Goal: Find specific page/section: Find specific page/section

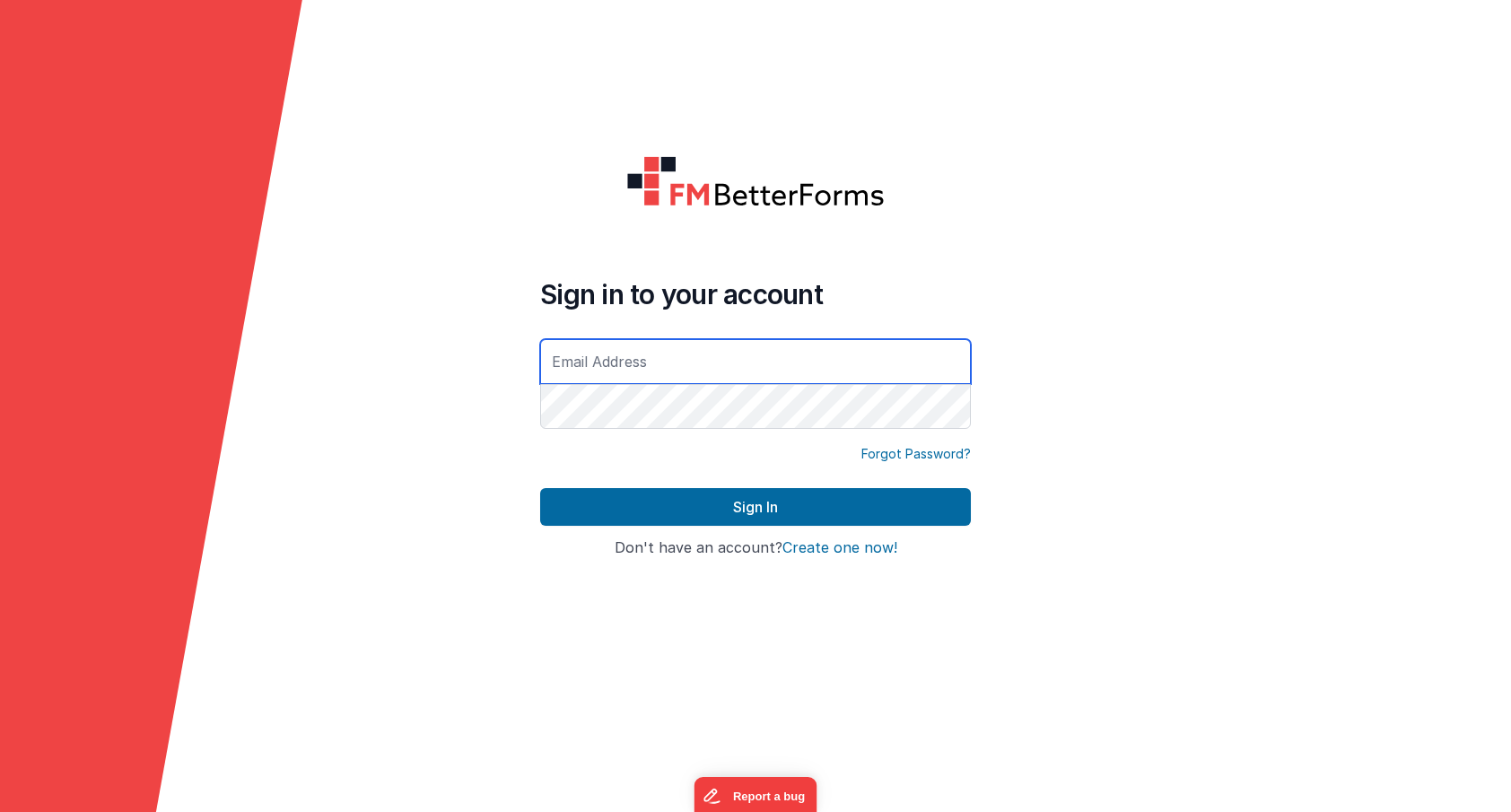
type input "[EMAIL_ADDRESS][DOMAIN_NAME]"
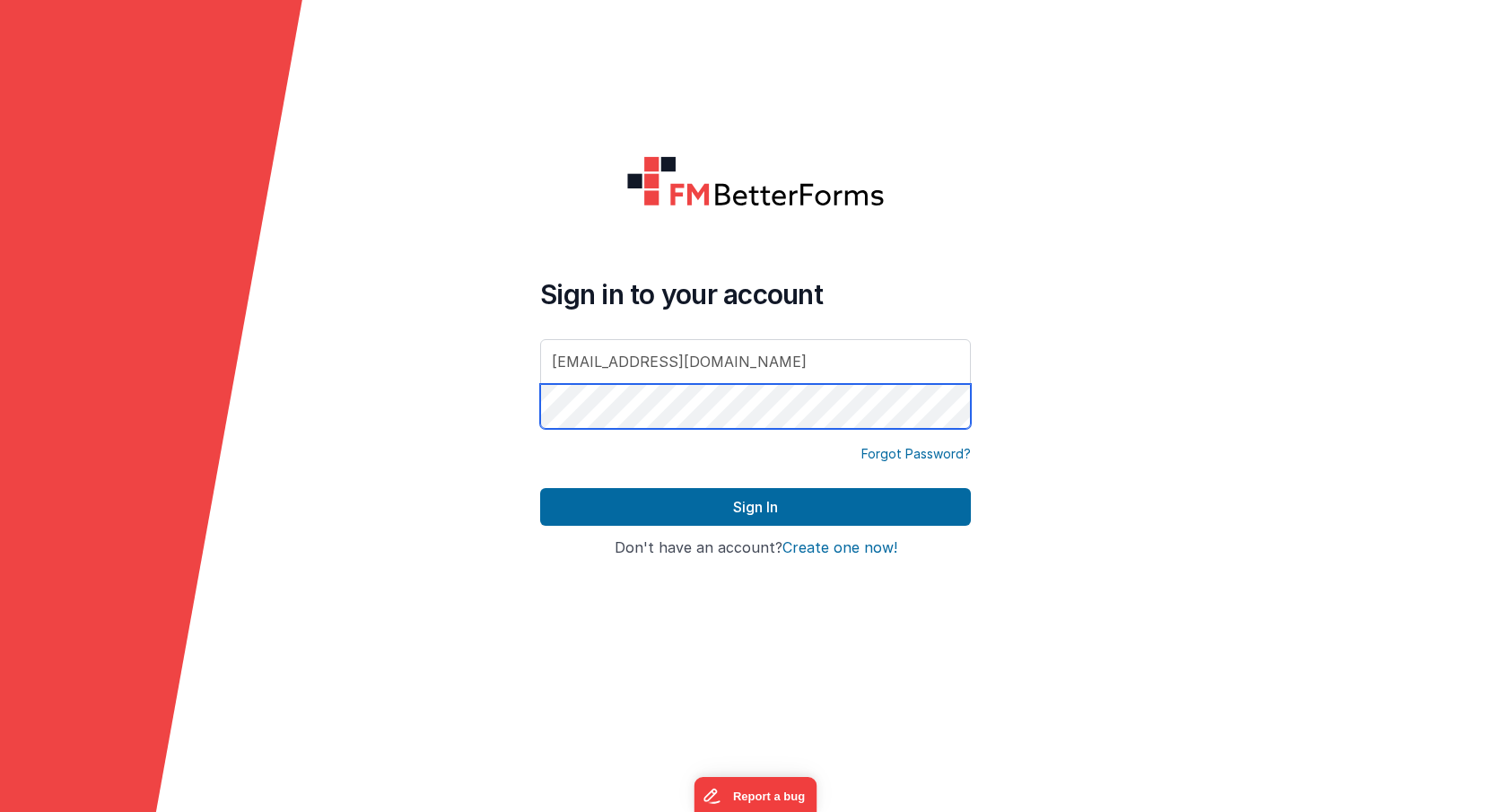
click at [756, 507] on button "Sign In" at bounding box center [756, 507] width 431 height 38
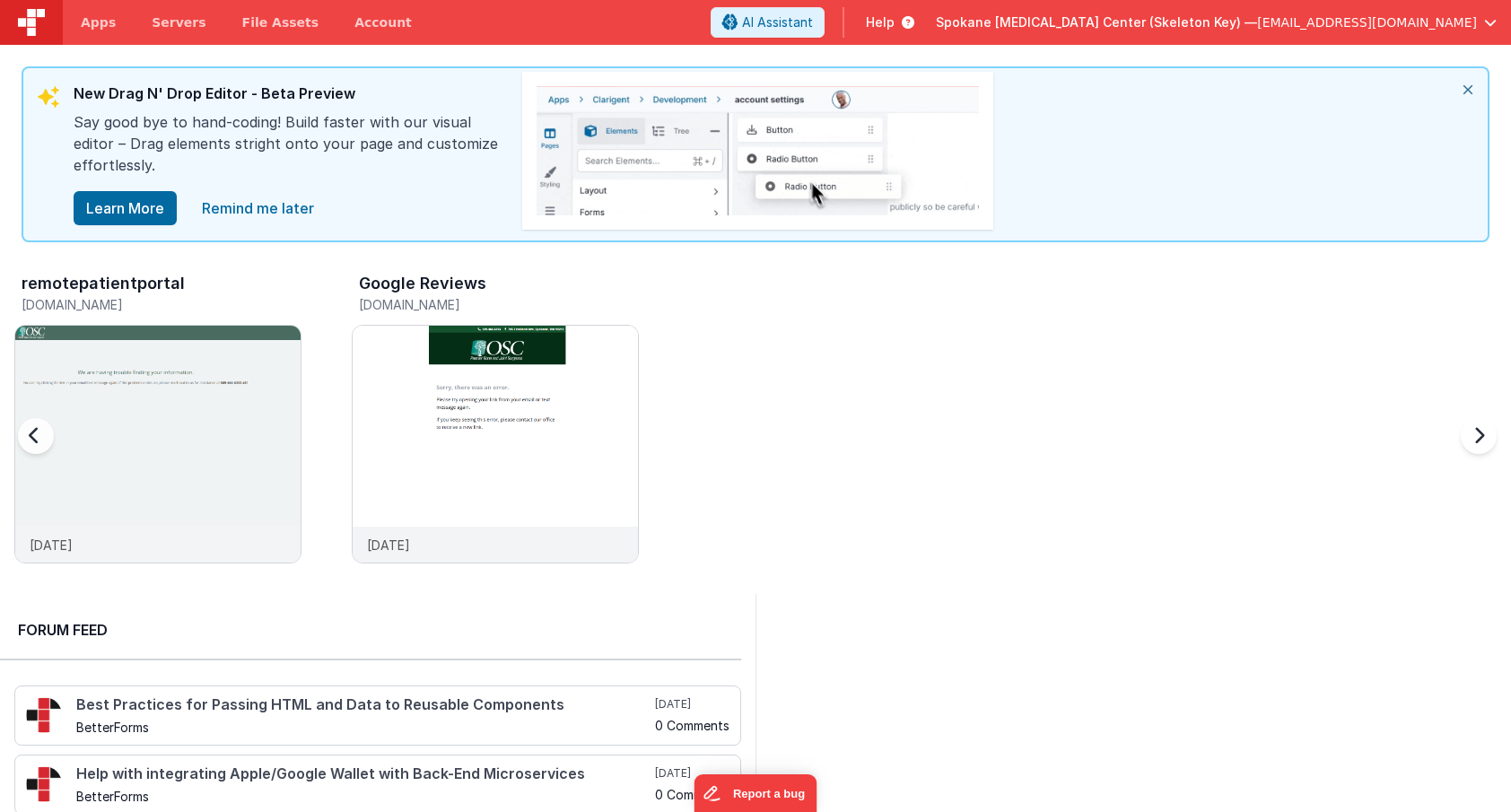
click at [406, 283] on h3 "Google Reviews" at bounding box center [423, 283] width 128 height 18
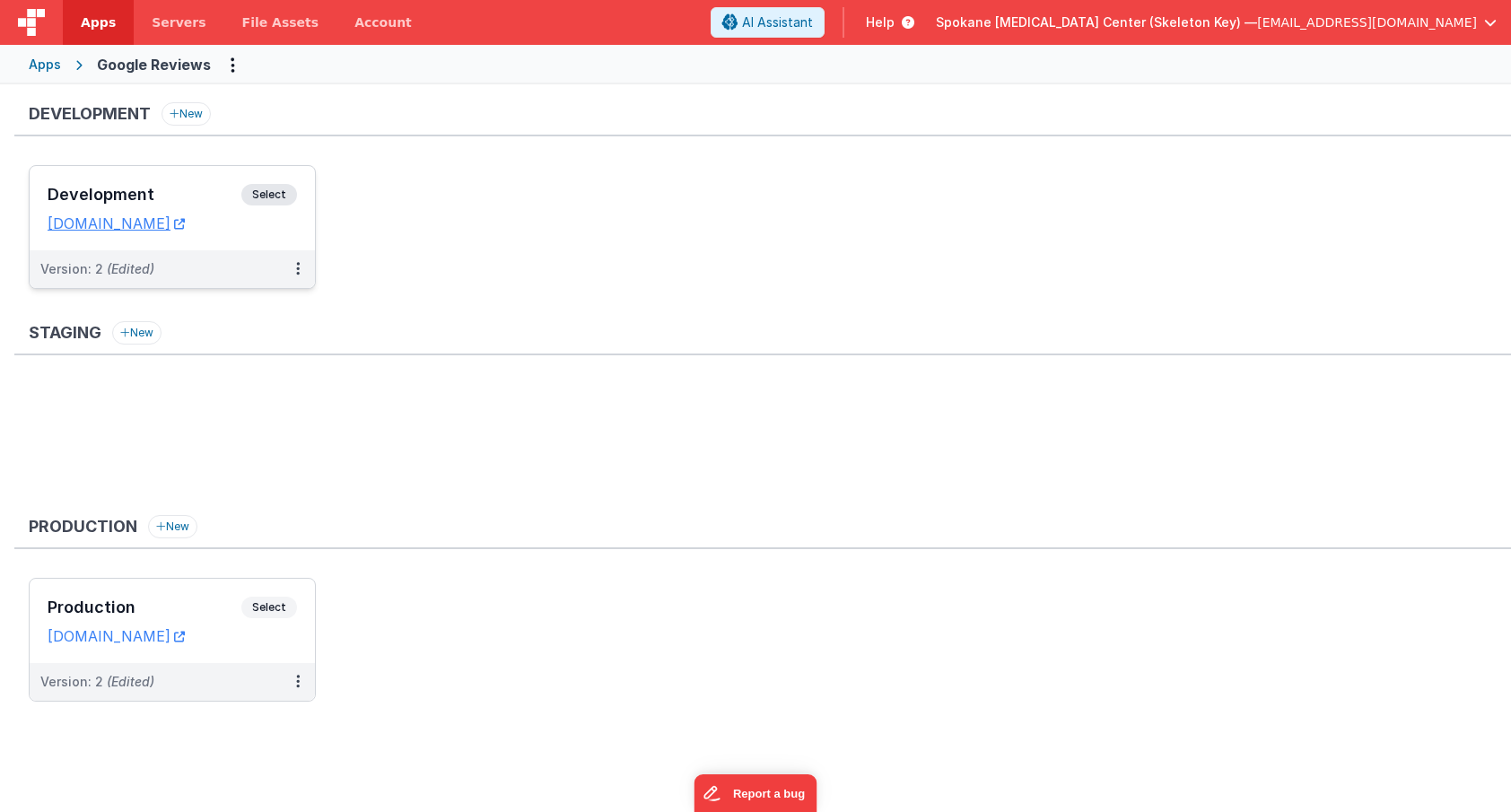
click at [134, 189] on h3 "Development" at bounding box center [144, 194] width 193 height 18
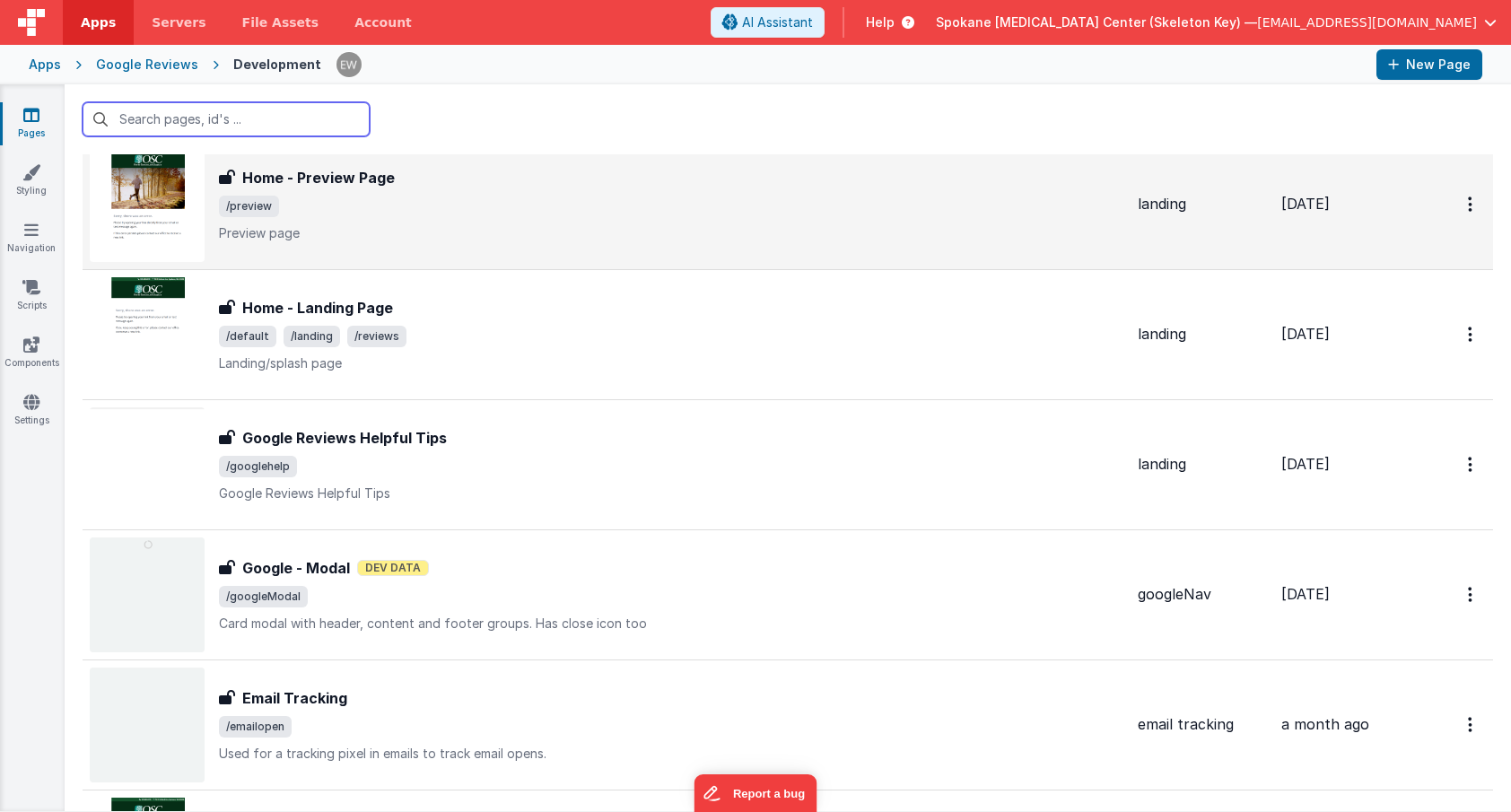
scroll to position [313, 0]
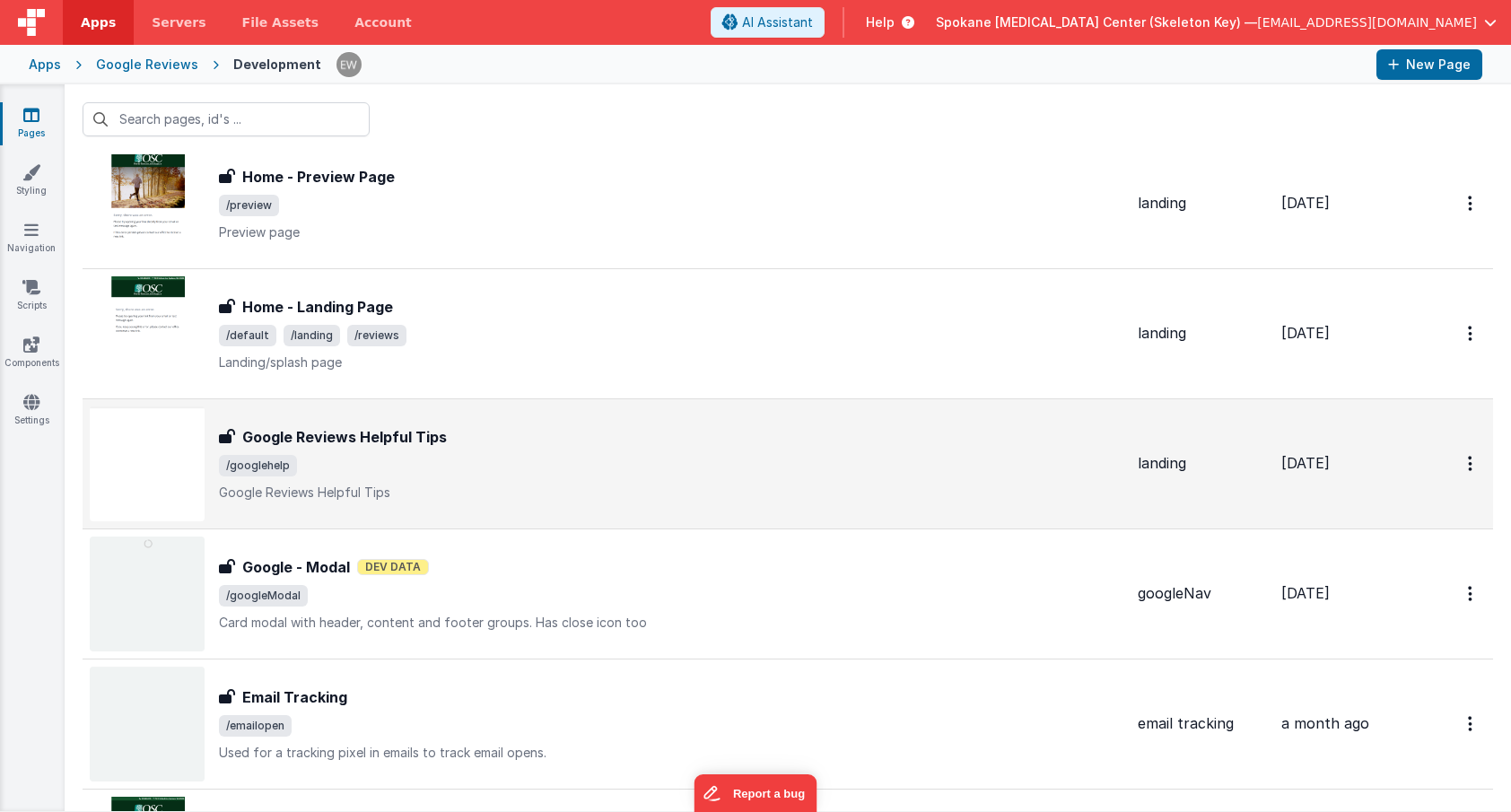
click at [401, 437] on h3 "Google Reviews Helpful Tips" at bounding box center [344, 437] width 204 height 22
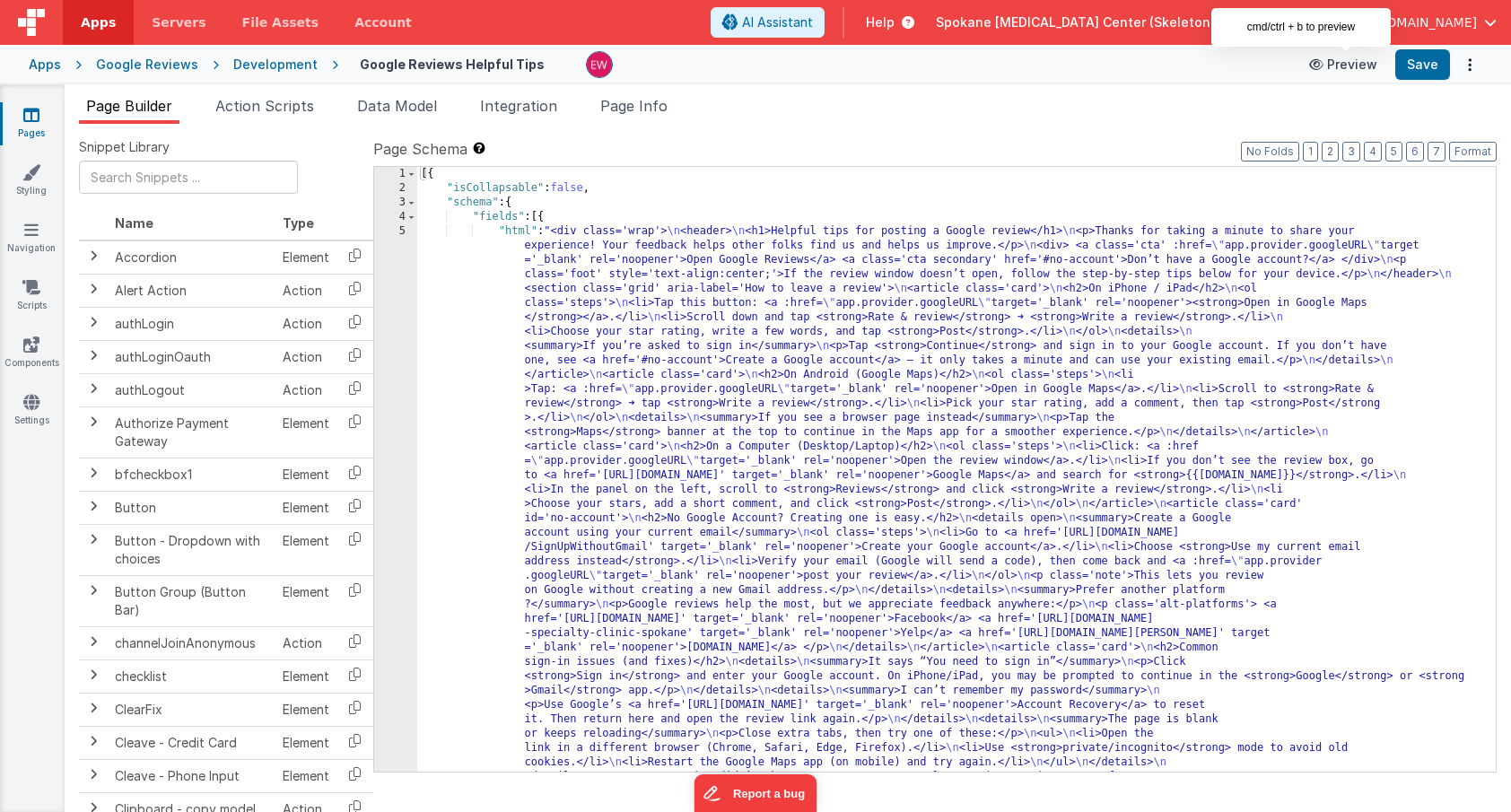
click at [1363, 66] on button "Preview" at bounding box center [1343, 65] width 90 height 29
click at [1363, 66] on button "Preview" at bounding box center [1343, 65] width 90 height 29
